Goal: Task Accomplishment & Management: Use online tool/utility

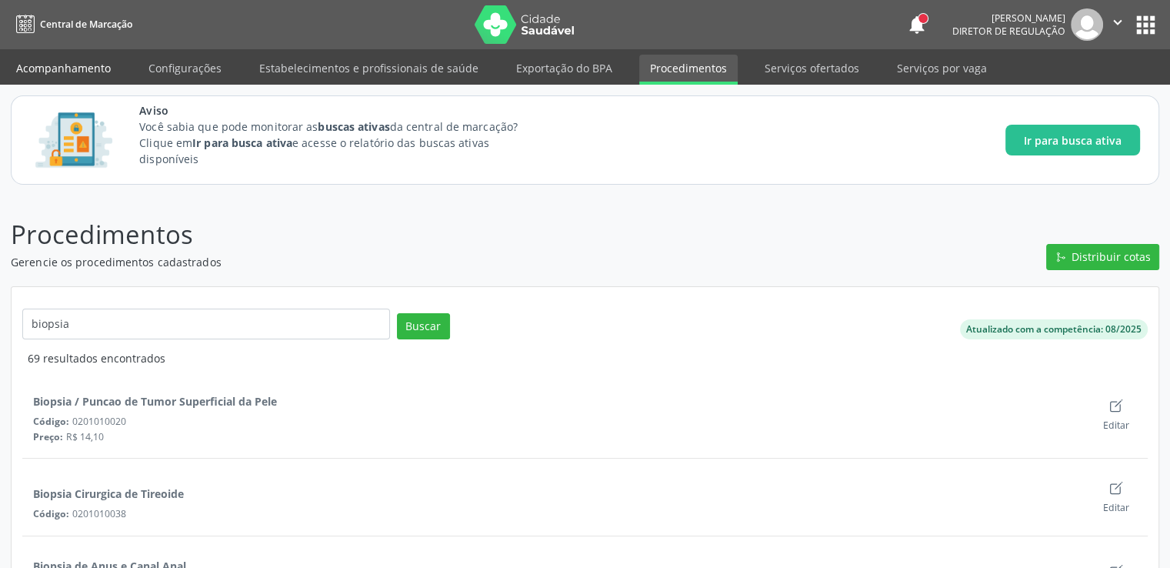
click at [76, 63] on link "Acompanhamento" at bounding box center [63, 68] width 116 height 27
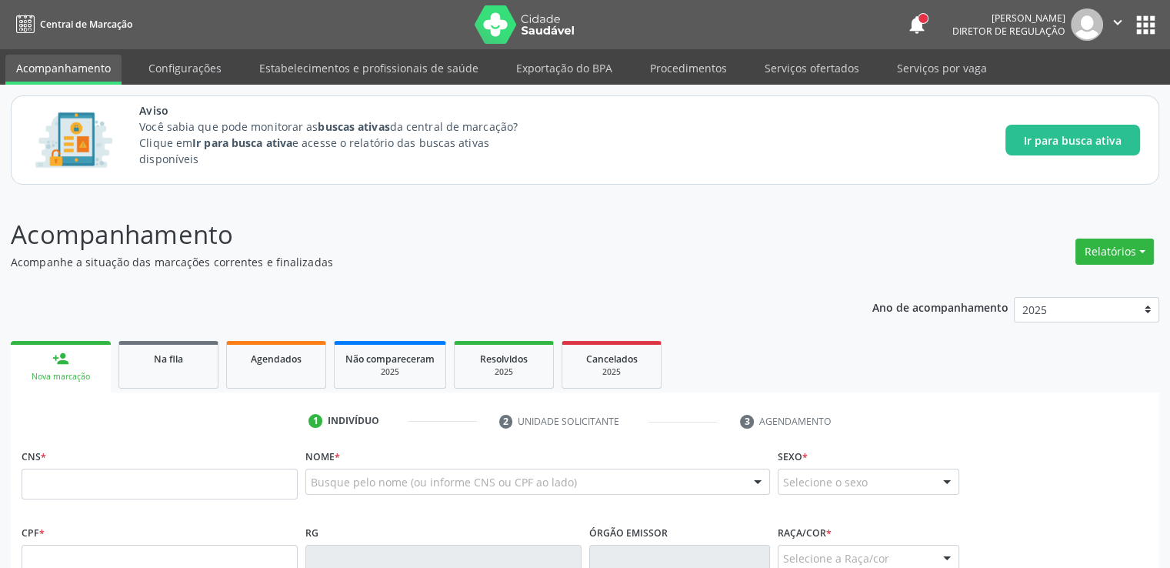
click at [162, 376] on link "Na fila" at bounding box center [169, 365] width 100 height 48
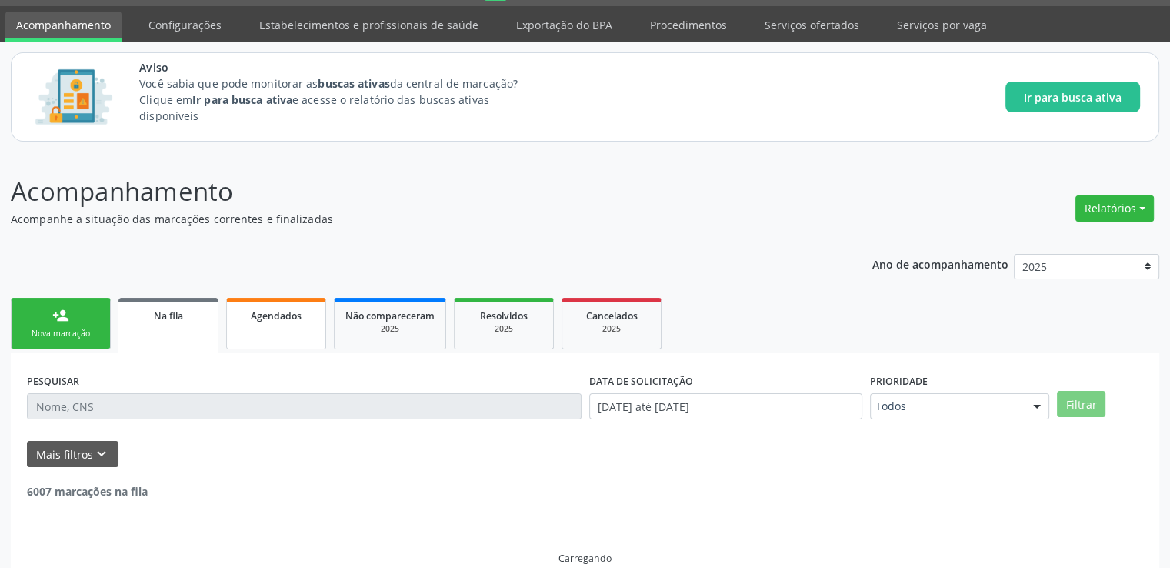
scroll to position [66, 0]
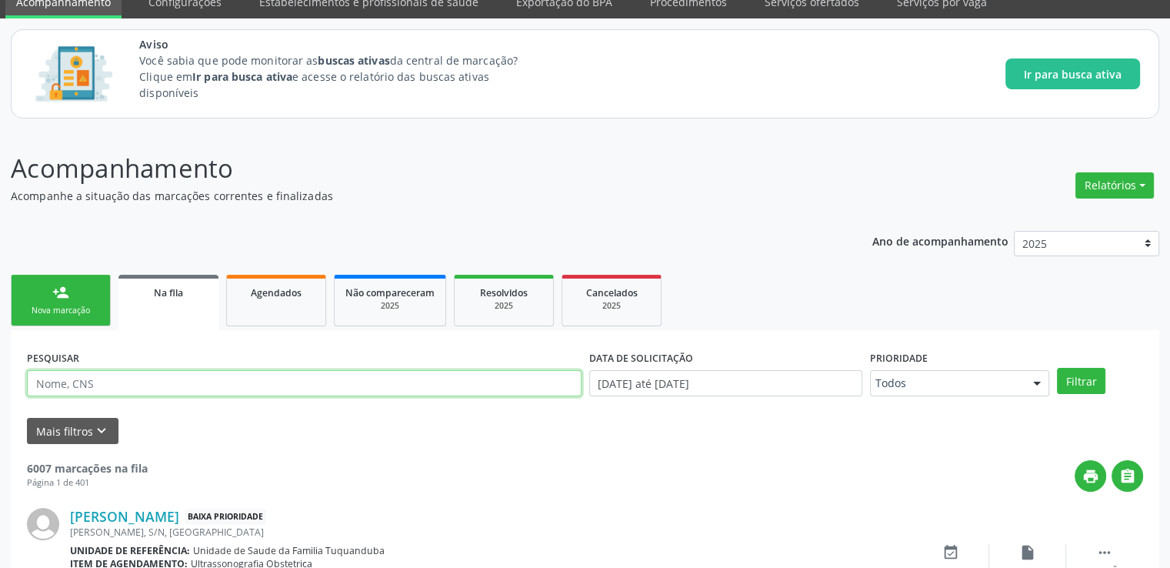
click at [154, 389] on input "text" at bounding box center [304, 383] width 555 height 26
type input "700904911154698"
click at [1057, 368] on button "Filtrar" at bounding box center [1081, 381] width 48 height 26
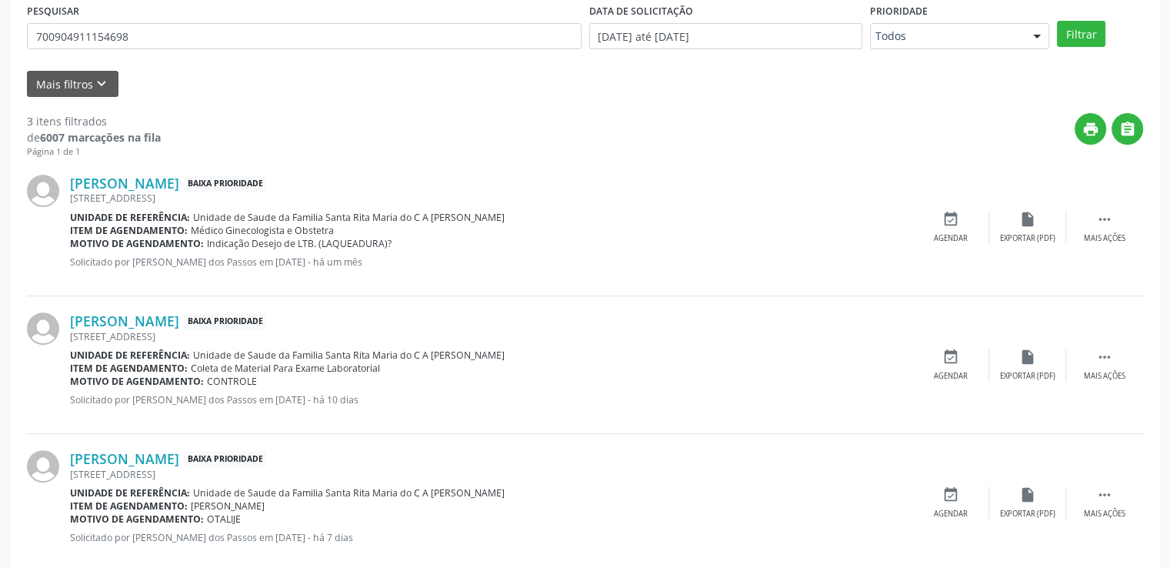
scroll to position [442, 0]
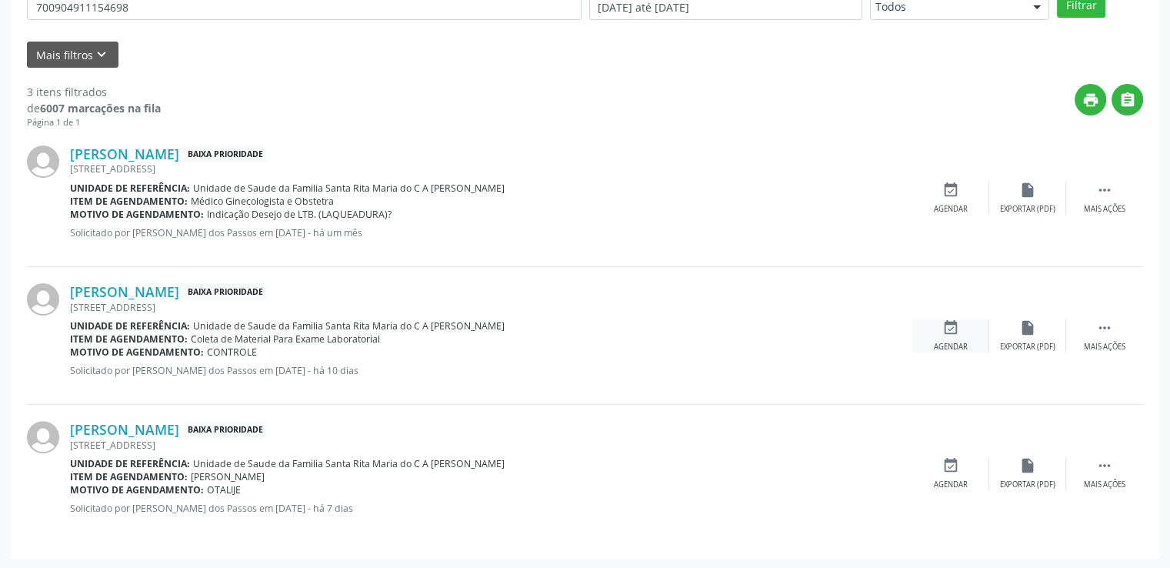
click at [950, 336] on div "event_available Agendar" at bounding box center [951, 335] width 77 height 33
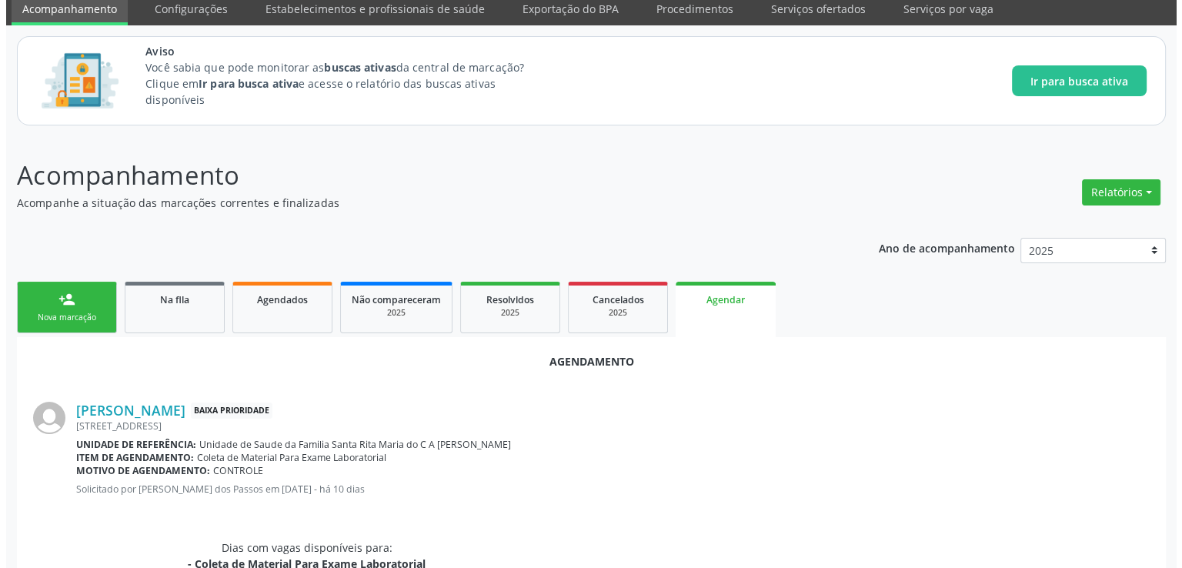
scroll to position [0, 0]
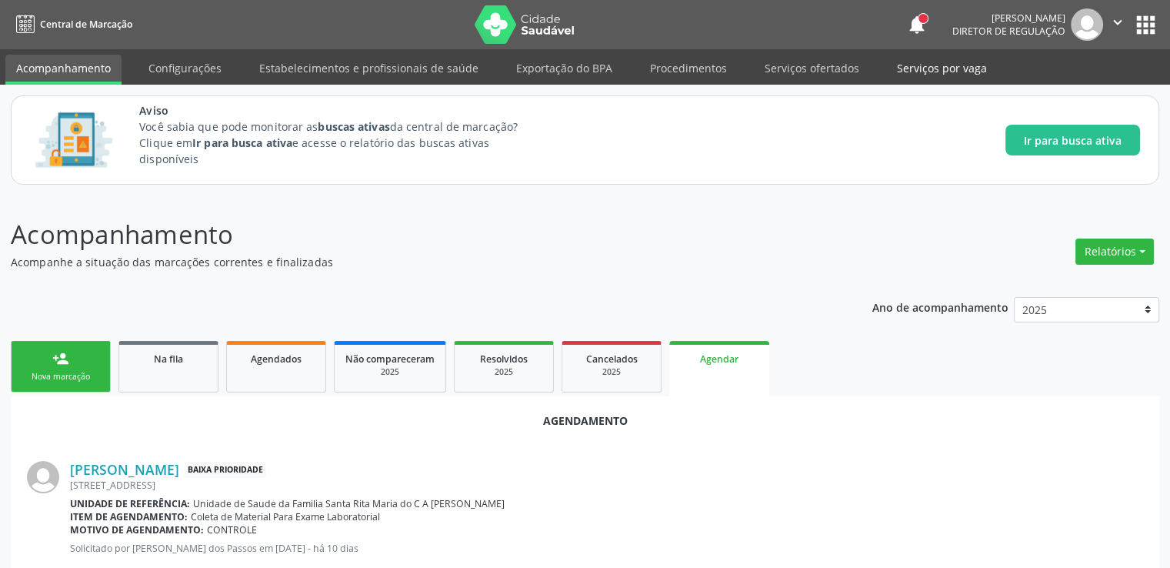
click at [942, 75] on link "Serviços por vaga" at bounding box center [942, 68] width 112 height 27
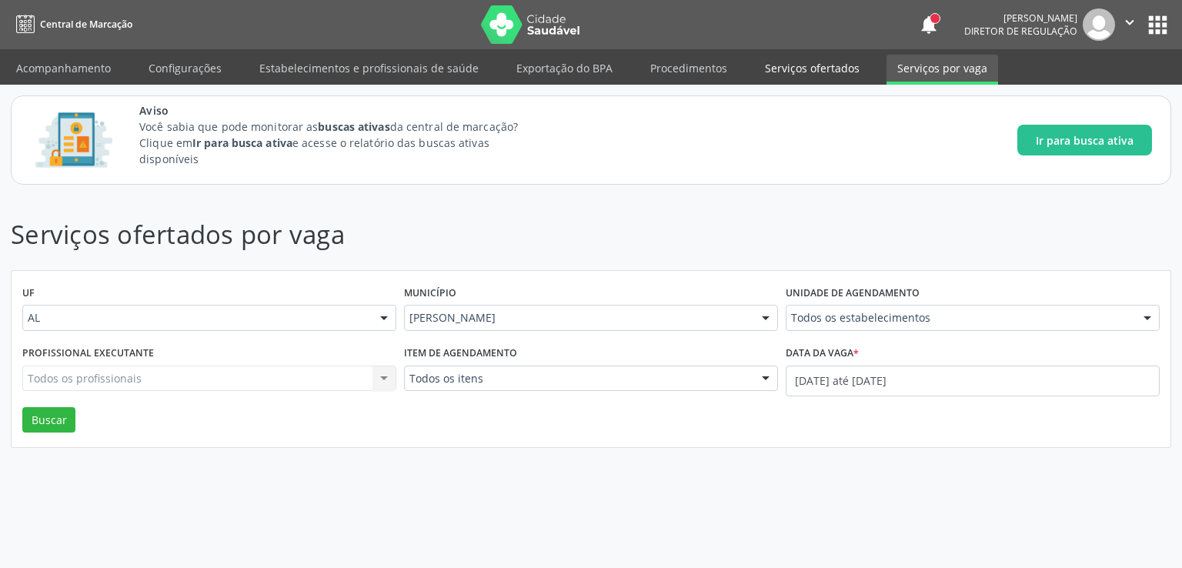
click at [808, 61] on link "Serviços ofertados" at bounding box center [812, 68] width 116 height 27
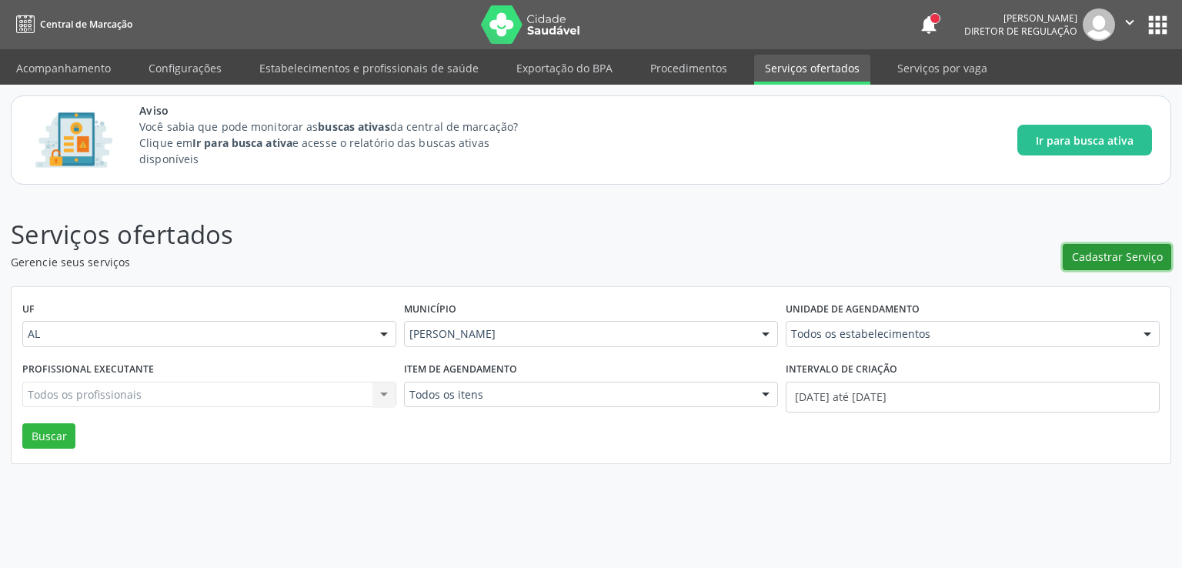
click at [1117, 251] on span "Cadastrar Serviço" at bounding box center [1117, 257] width 91 height 16
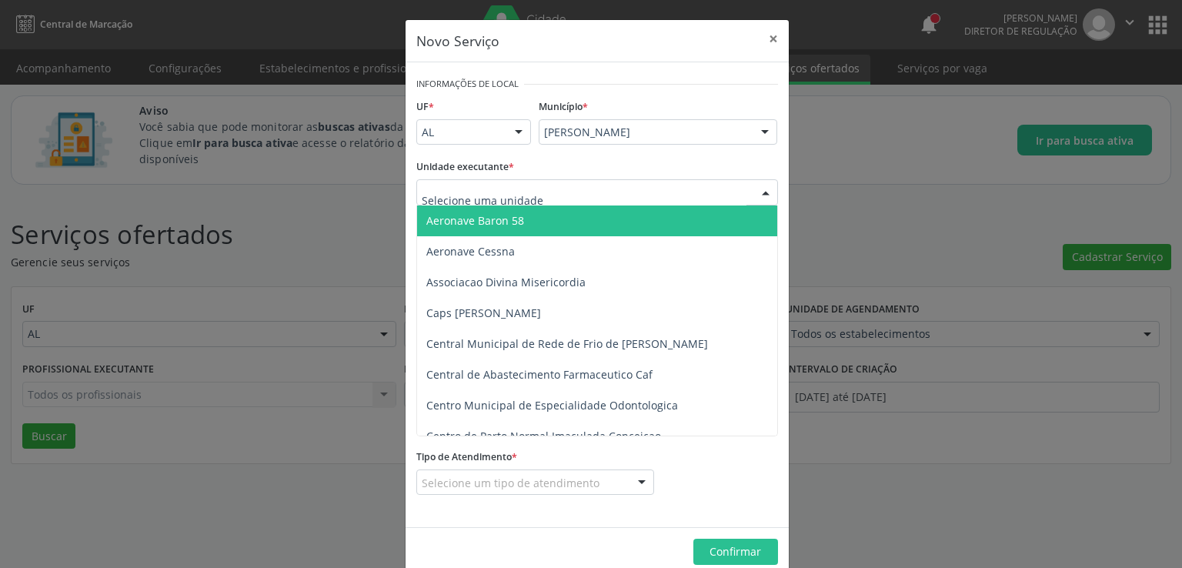
click at [606, 189] on div at bounding box center [597, 192] width 362 height 26
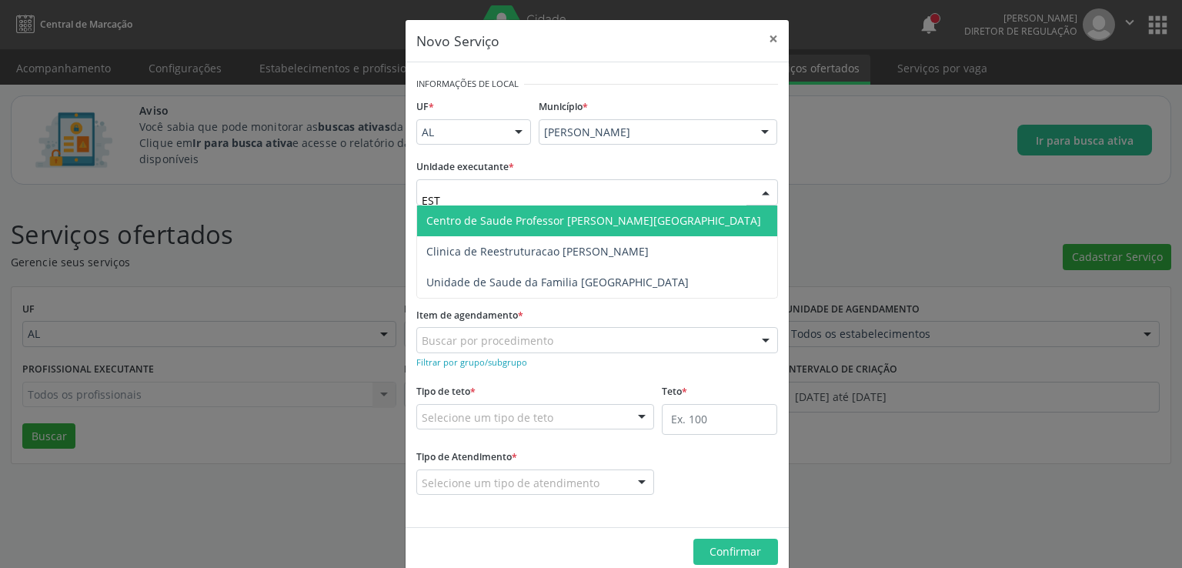
type input "ESTA"
click at [595, 219] on span "Centro de Saude Professor [PERSON_NAME][GEOGRAPHIC_DATA]" at bounding box center [593, 220] width 335 height 15
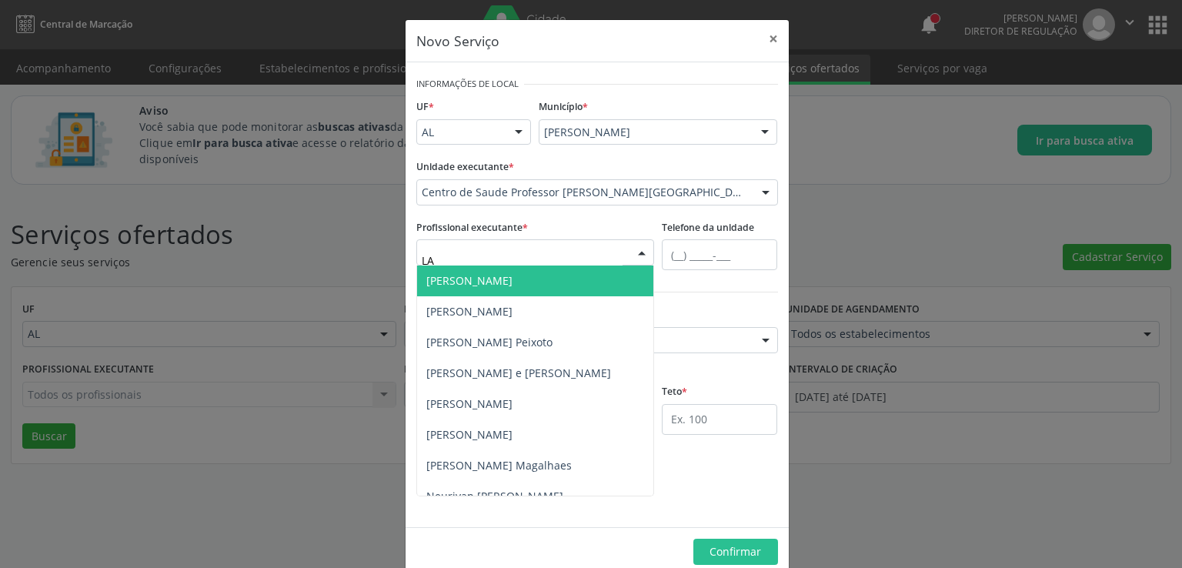
type input "L"
click at [770, 35] on button "×" at bounding box center [773, 39] width 31 height 38
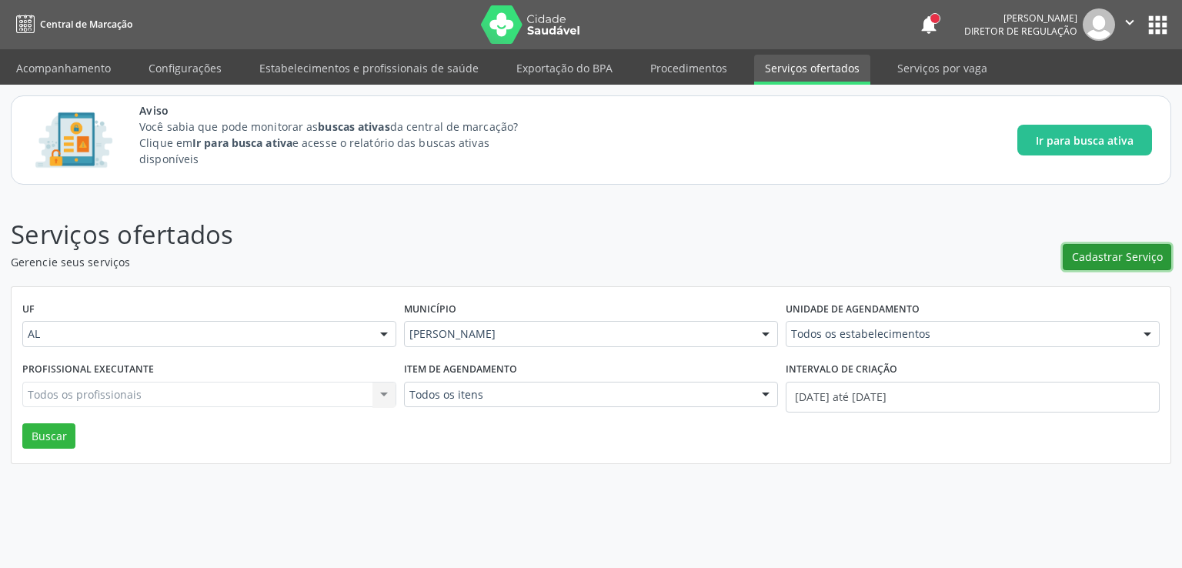
click at [1119, 250] on span "Cadastrar Serviço" at bounding box center [1117, 257] width 91 height 16
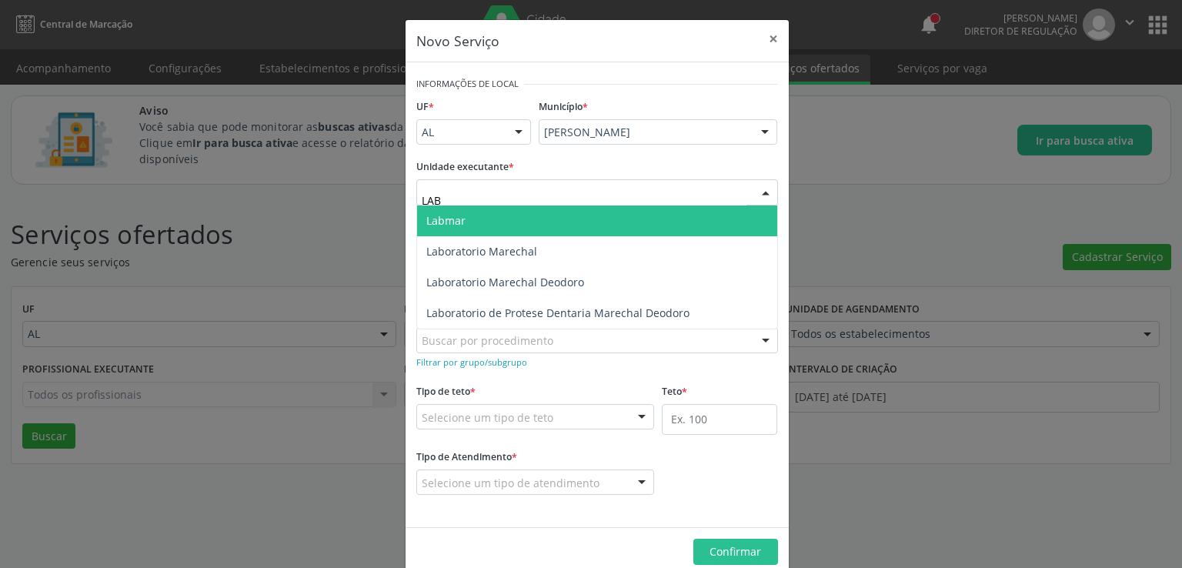
type input "LABO"
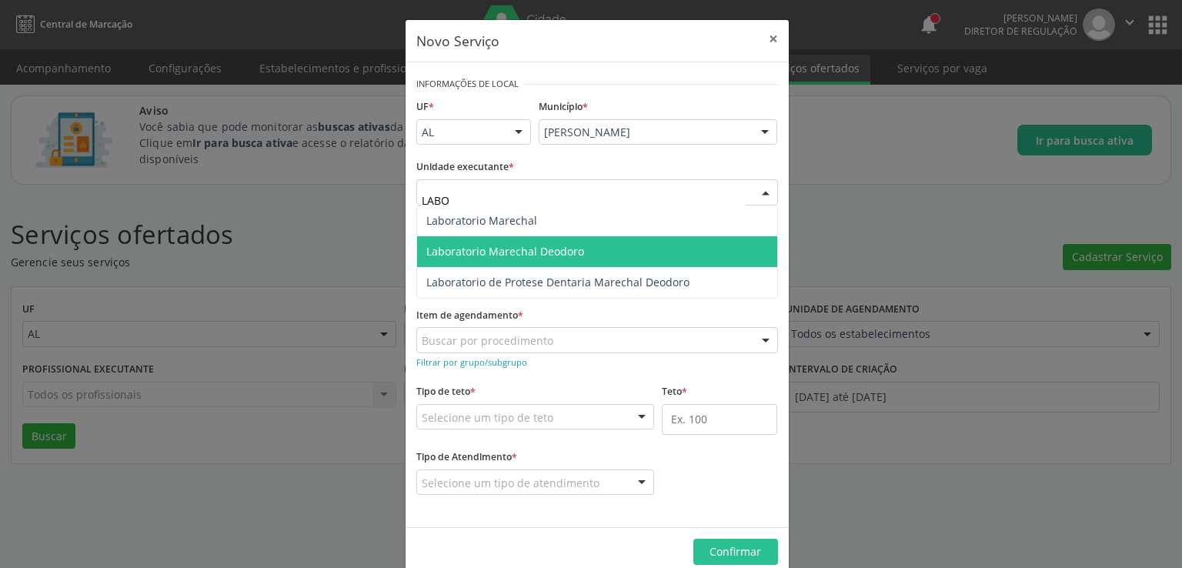
click at [502, 250] on span "Laboratorio Marechal Deodoro" at bounding box center [505, 251] width 158 height 15
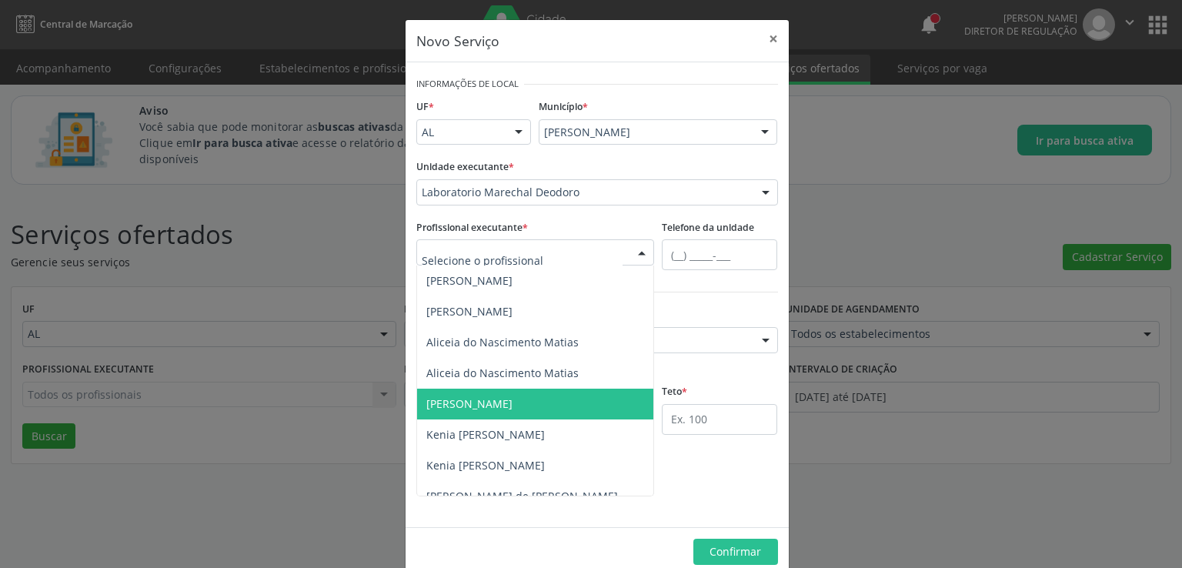
scroll to position [15, 0]
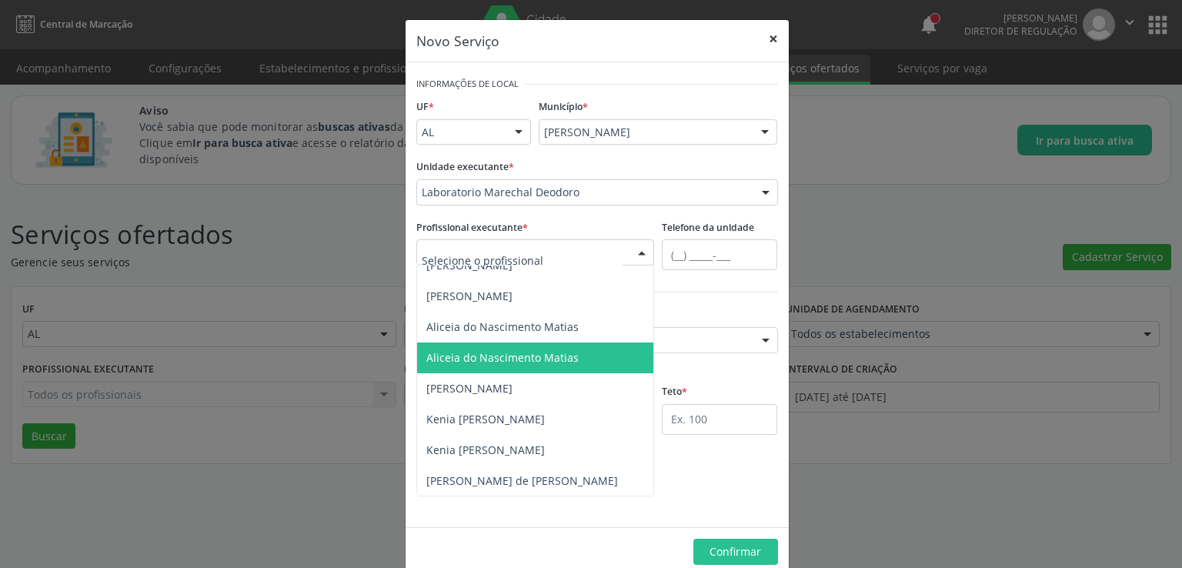
click at [766, 44] on button "×" at bounding box center [773, 39] width 31 height 38
